Goal: Task Accomplishment & Management: Complete application form

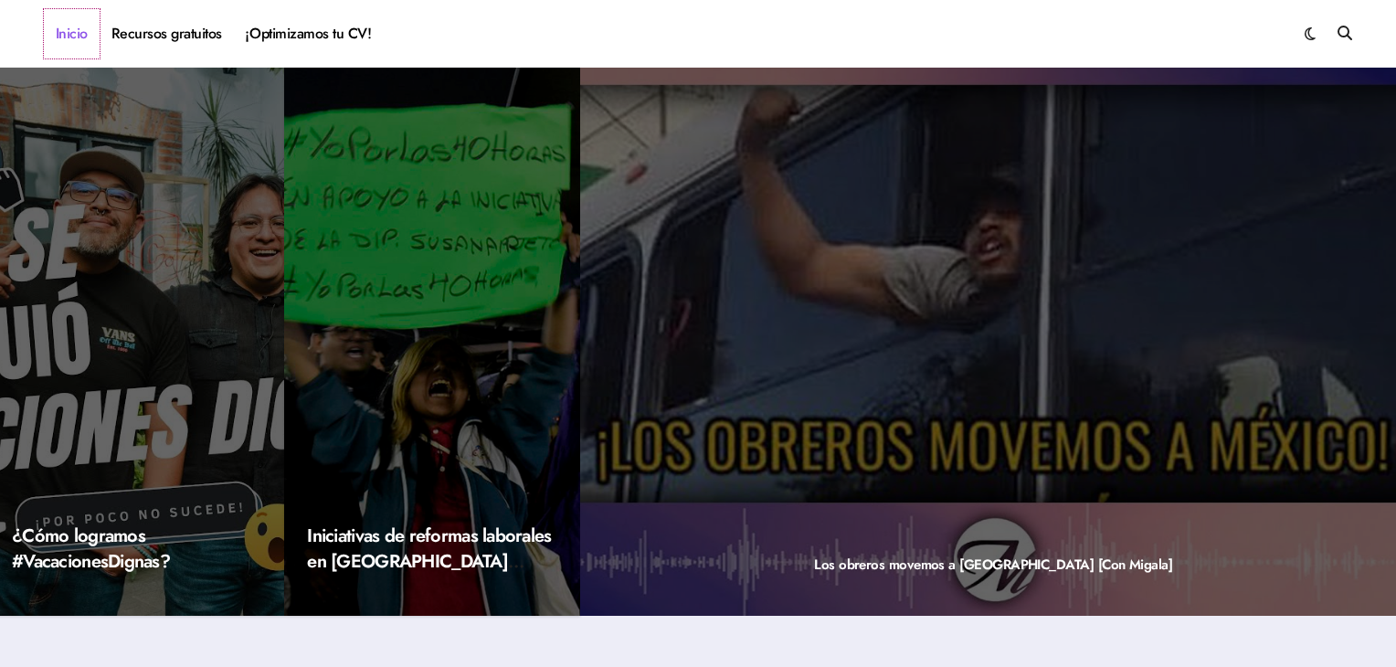
click at [72, 29] on link "Inicio" at bounding box center [72, 33] width 56 height 49
click at [320, 40] on link "¡Optimizamos tu CV!" at bounding box center [308, 33] width 149 height 49
